Goal: Task Accomplishment & Management: Use online tool/utility

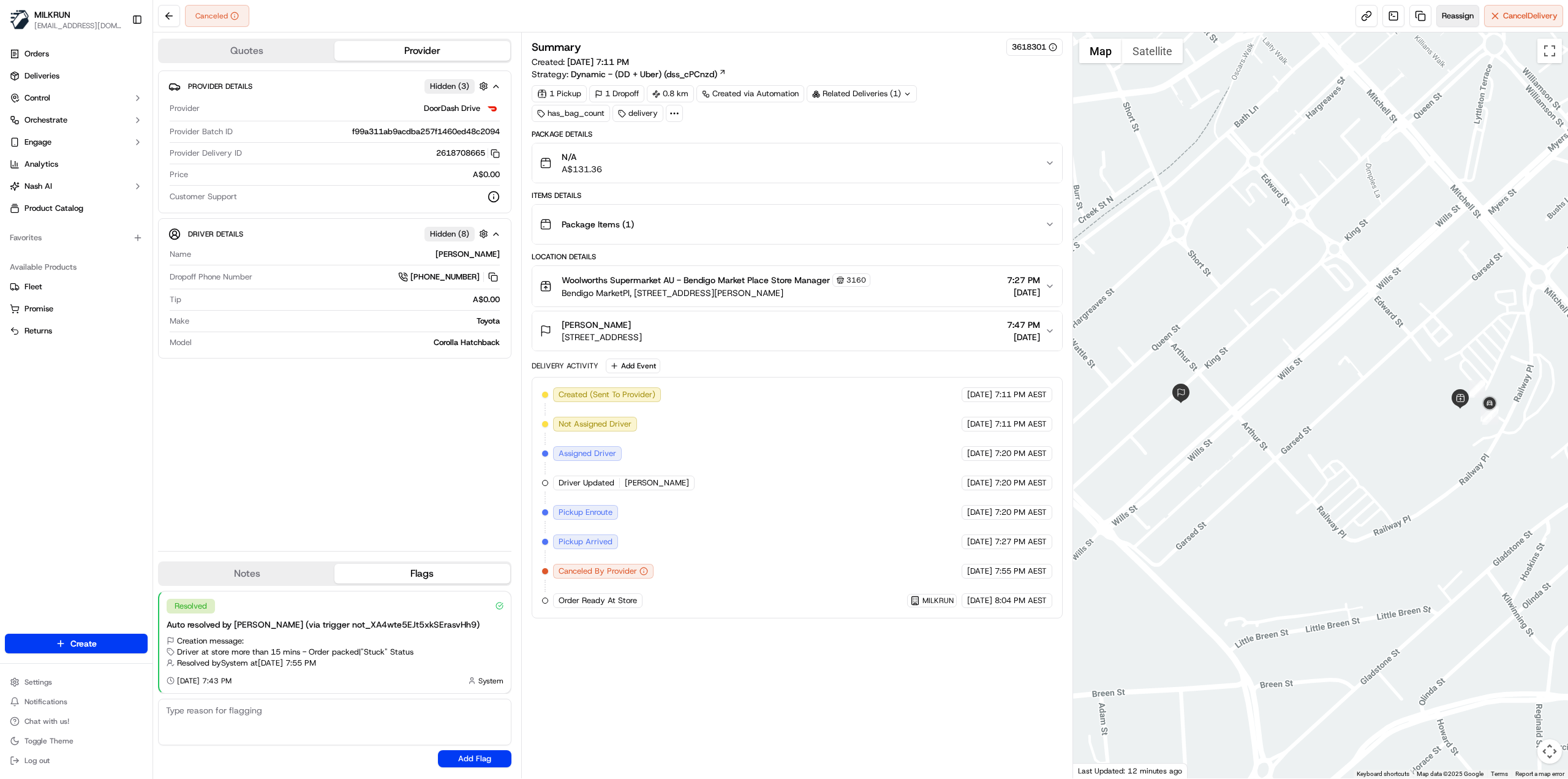
click at [1445, 22] on button "Reassign" at bounding box center [1457, 16] width 43 height 22
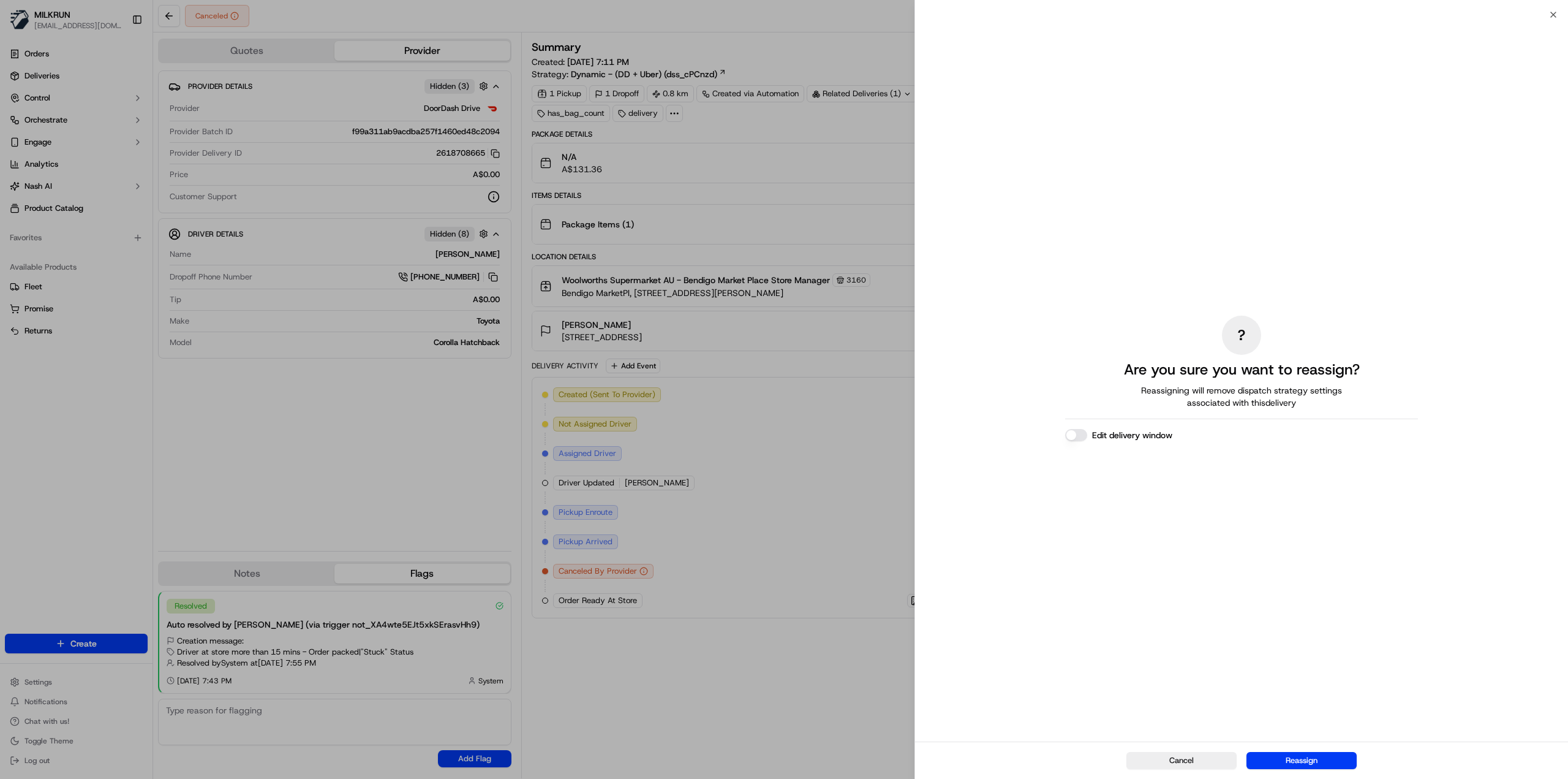
click at [1301, 769] on div "Cancel Reassign" at bounding box center [1241, 760] width 653 height 38
click at [1304, 763] on button "Reassign" at bounding box center [1301, 760] width 110 height 17
